Goal: Information Seeking & Learning: Understand process/instructions

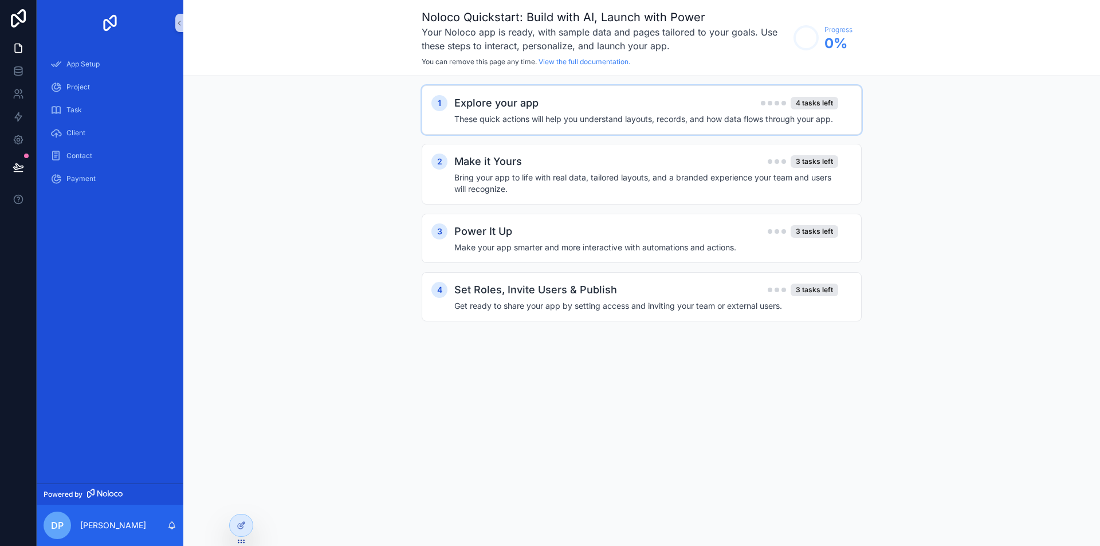
click at [544, 112] on div "Explore your app 4 tasks left These quick actions will help you understand layo…" at bounding box center [653, 110] width 398 height 30
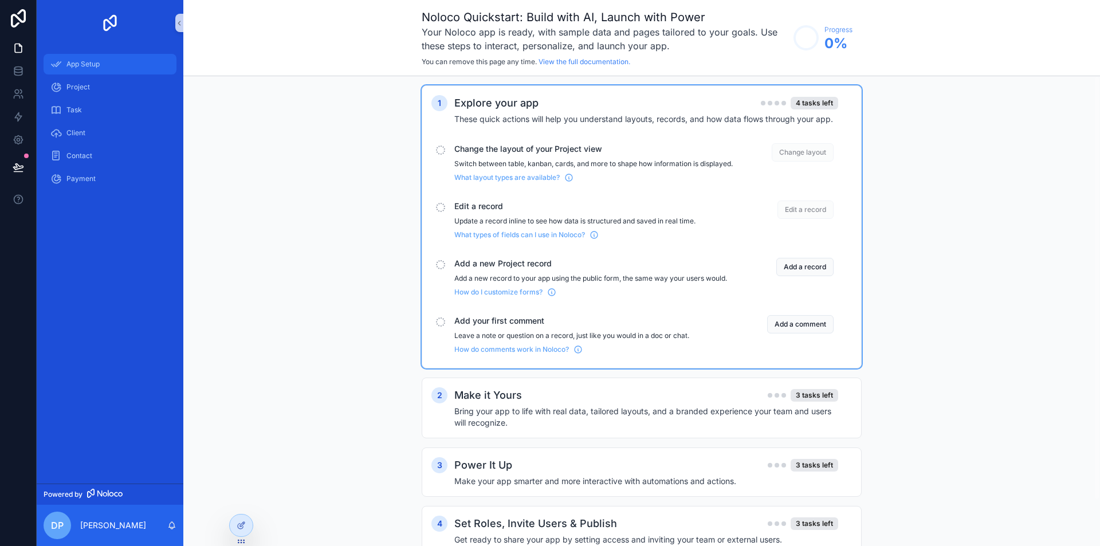
click at [93, 66] on span "App Setup" at bounding box center [82, 64] width 33 height 9
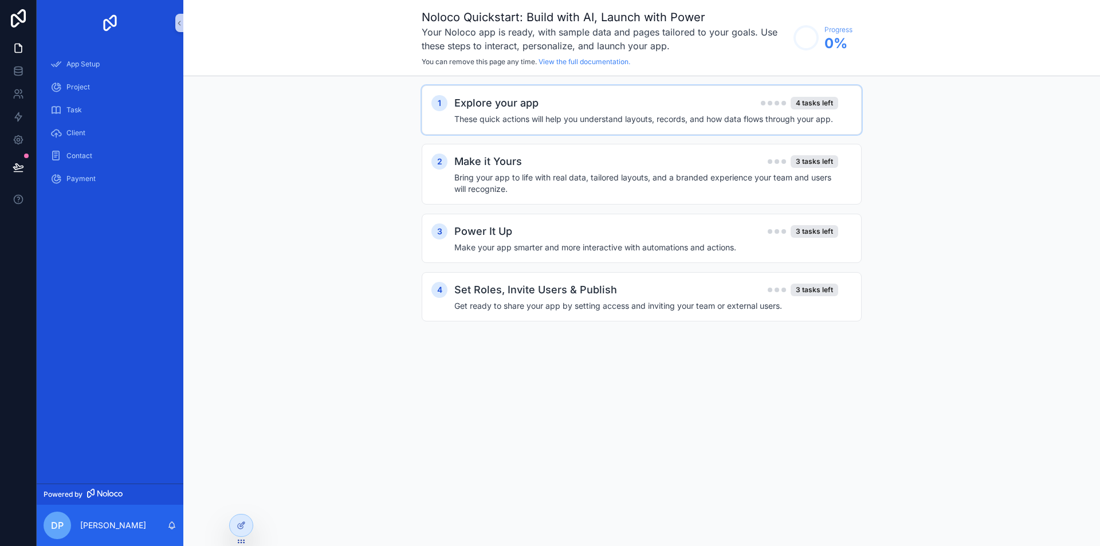
click at [585, 114] on h4 "These quick actions will help you understand layouts, records, and how data flo…" at bounding box center [646, 118] width 384 height 11
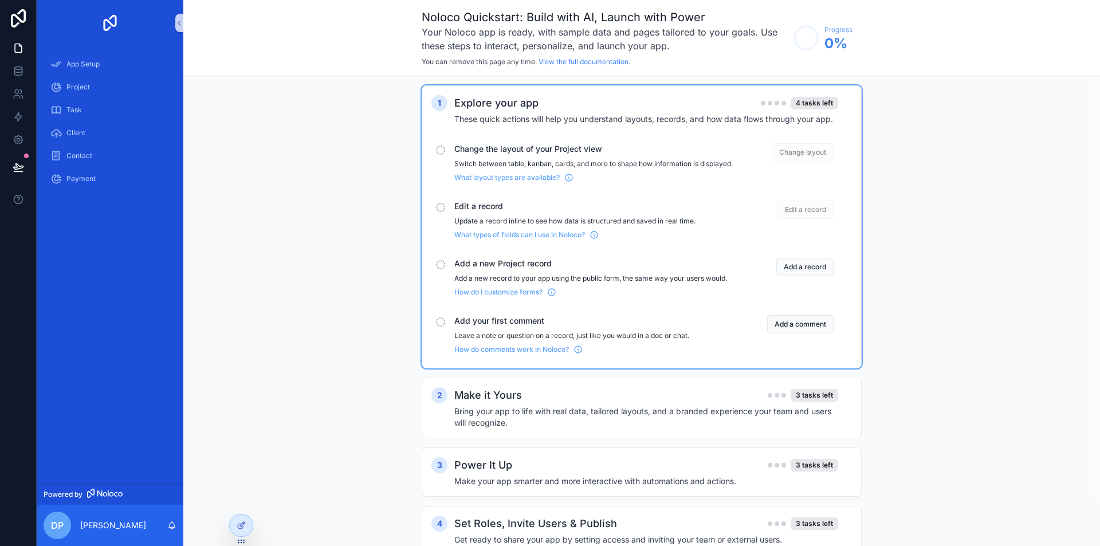
click at [443, 148] on div "scrollable content" at bounding box center [440, 150] width 9 height 9
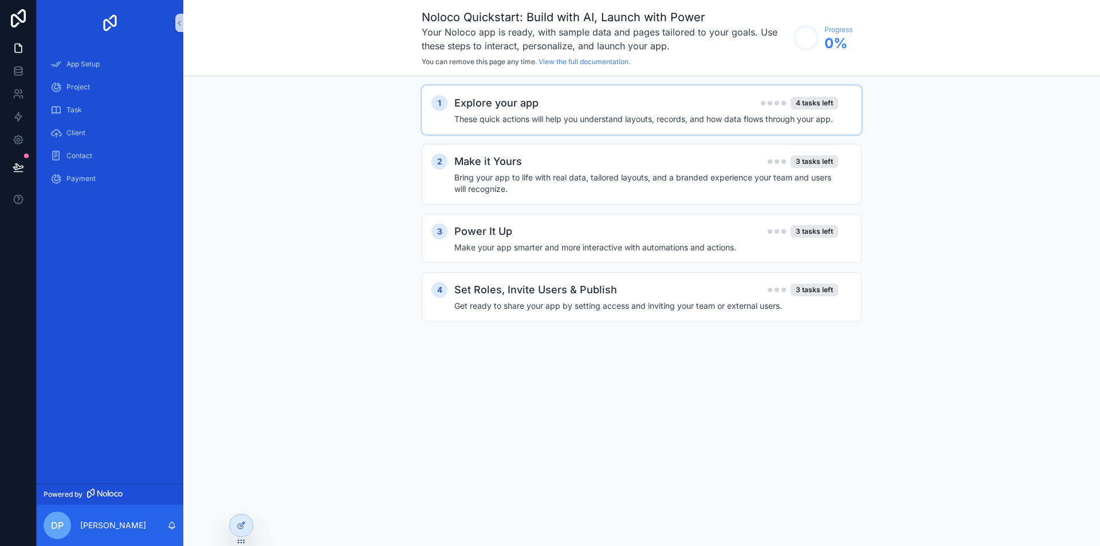
click at [465, 119] on h4 "These quick actions will help you understand layouts, records, and how data flo…" at bounding box center [646, 118] width 384 height 11
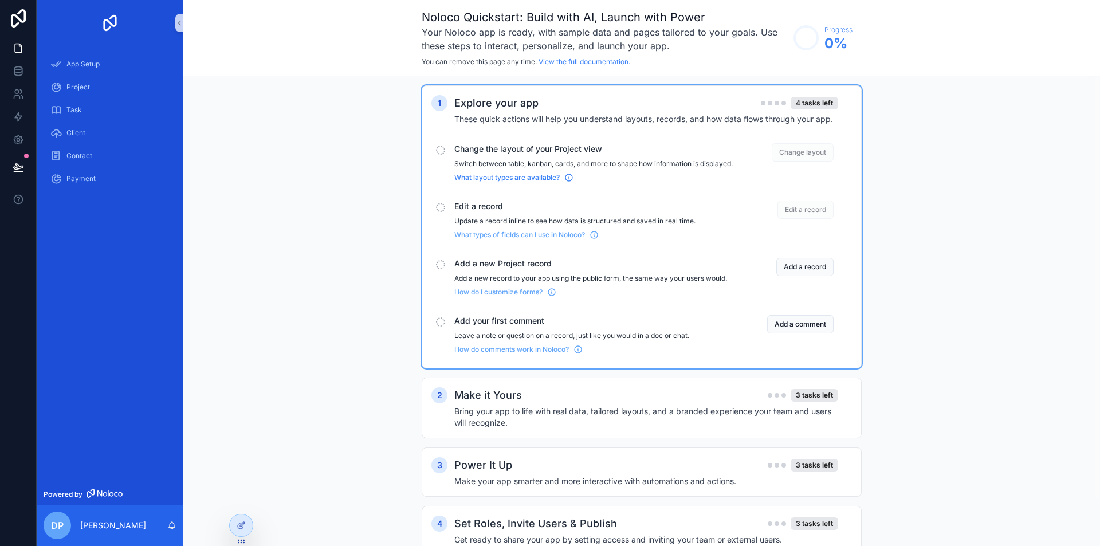
click at [506, 182] on span "What layout types are available?" at bounding box center [506, 177] width 105 height 9
